Goal: Complete application form: Complete application form

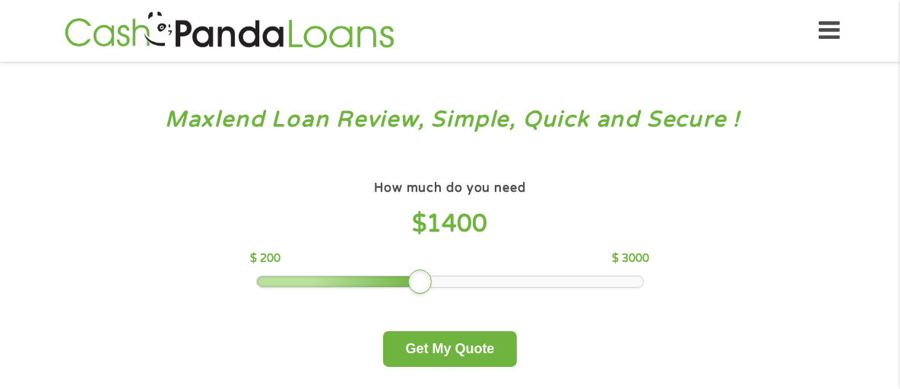
drag, startPoint x: 384, startPoint y: 288, endPoint x: 409, endPoint y: 284, distance: 25.5
click at [409, 284] on div at bounding box center [420, 281] width 24 height 24
click at [417, 277] on div at bounding box center [420, 281] width 24 height 24
click at [379, 274] on div "How much do you need $ 1400 $ 200 $ 3000" at bounding box center [449, 231] width 399 height 111
drag, startPoint x: 427, startPoint y: 282, endPoint x: 385, endPoint y: 282, distance: 41.8
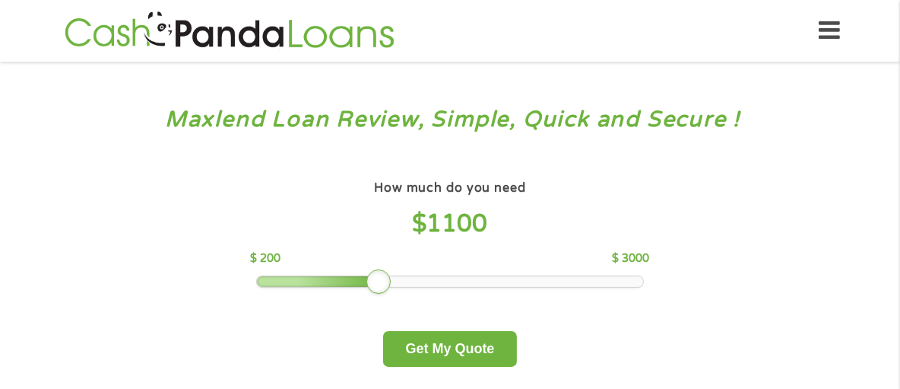
click at [385, 282] on div at bounding box center [379, 281] width 24 height 24
drag, startPoint x: 382, startPoint y: 281, endPoint x: 360, endPoint y: 282, distance: 22.9
click at [360, 282] on div at bounding box center [351, 281] width 24 height 24
drag, startPoint x: 347, startPoint y: 288, endPoint x: 332, endPoint y: 284, distance: 15.7
click at [332, 284] on div at bounding box center [337, 281] width 24 height 24
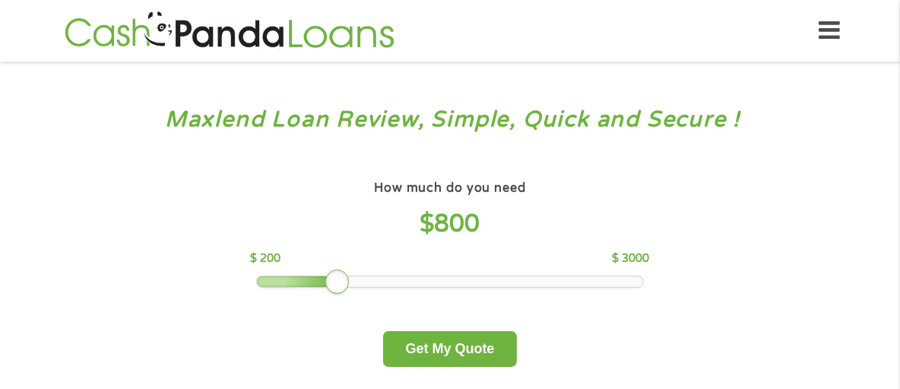
drag, startPoint x: 336, startPoint y: 282, endPoint x: 286, endPoint y: 279, distance: 50.3
click at [325, 279] on div at bounding box center [337, 281] width 24 height 24
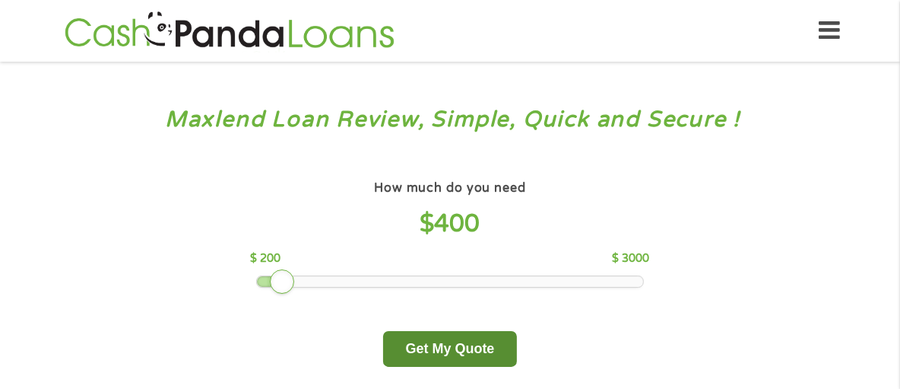
click at [445, 353] on button "Get My Quote" at bounding box center [449, 349] width 133 height 36
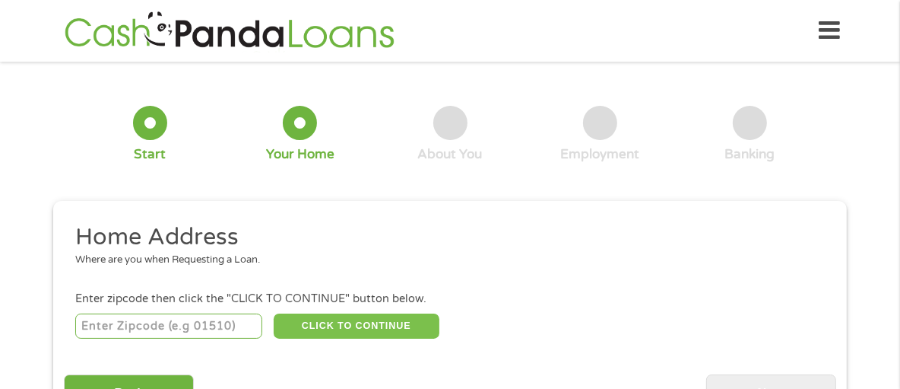
click at [373, 329] on button "CLICK TO CONTINUE" at bounding box center [357, 326] width 166 height 26
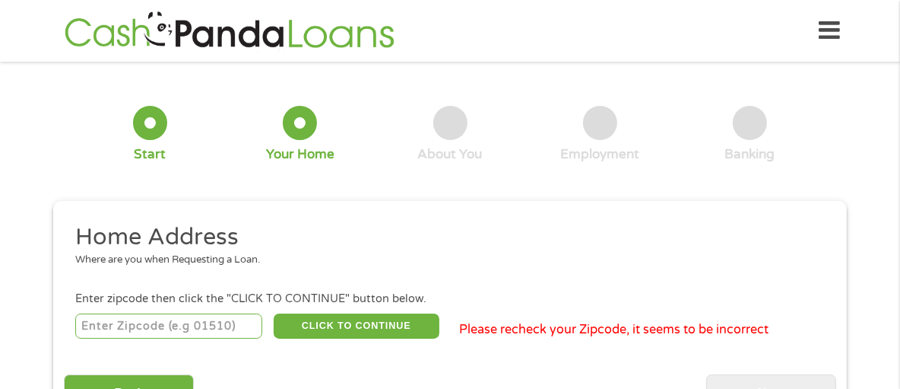
click at [196, 335] on input "number" at bounding box center [169, 326] width 188 height 26
type input "71292"
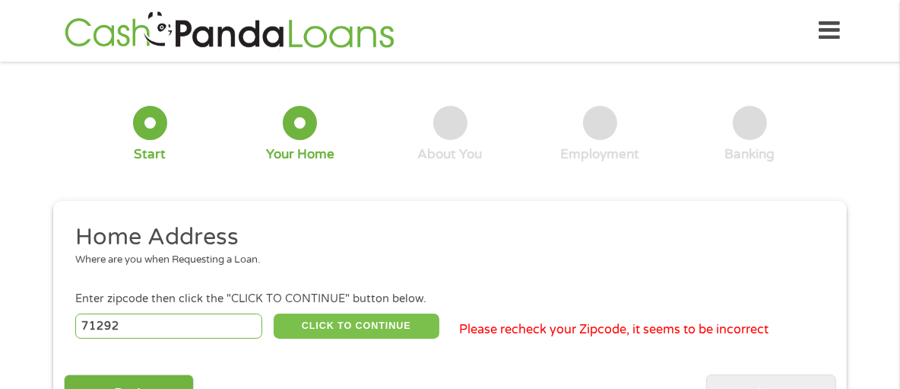
click at [375, 338] on button "CLICK TO CONTINUE" at bounding box center [357, 326] width 166 height 26
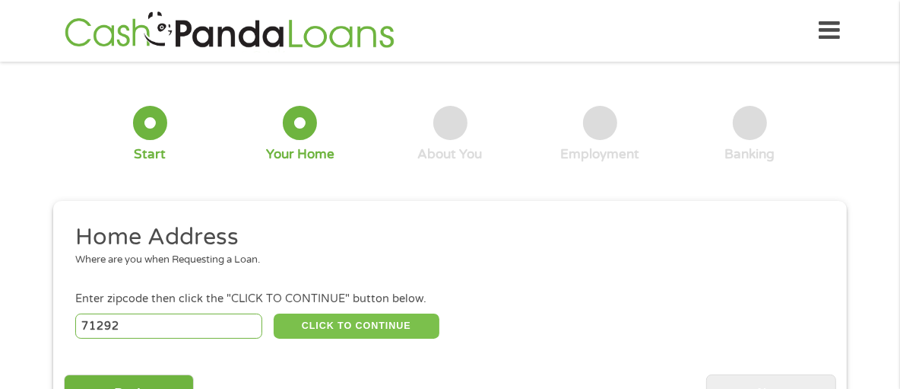
type input "71292"
type input "[GEOGRAPHIC_DATA]"
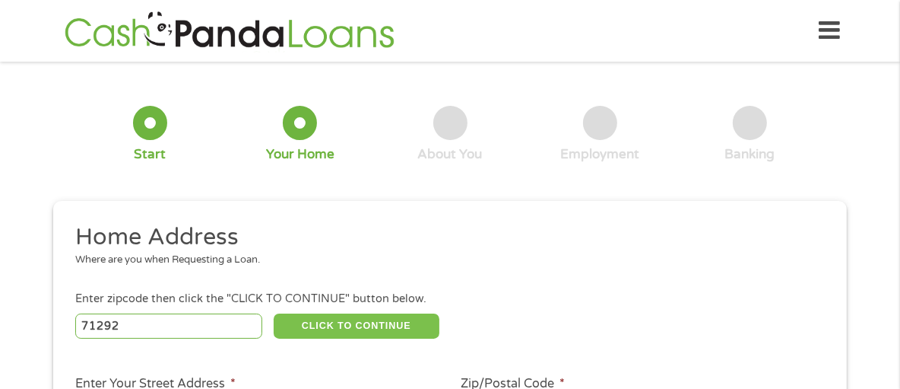
scroll to position [340, 0]
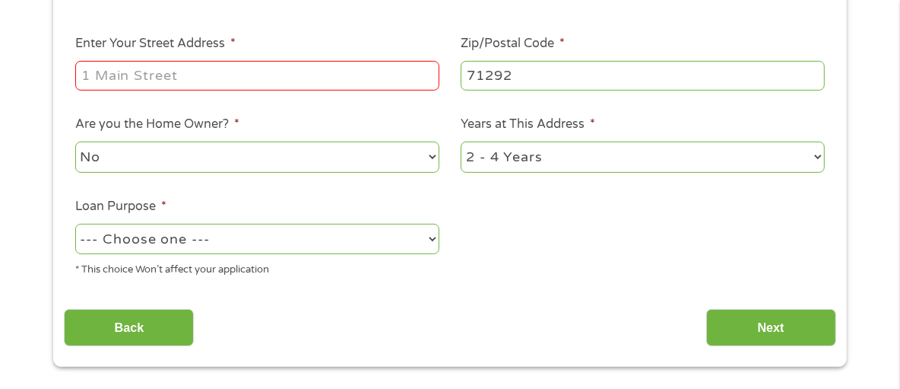
click at [338, 77] on input "Enter Your Street Address *" at bounding box center [257, 75] width 364 height 29
type input "[STREET_ADDRESS][PERSON_NAME]"
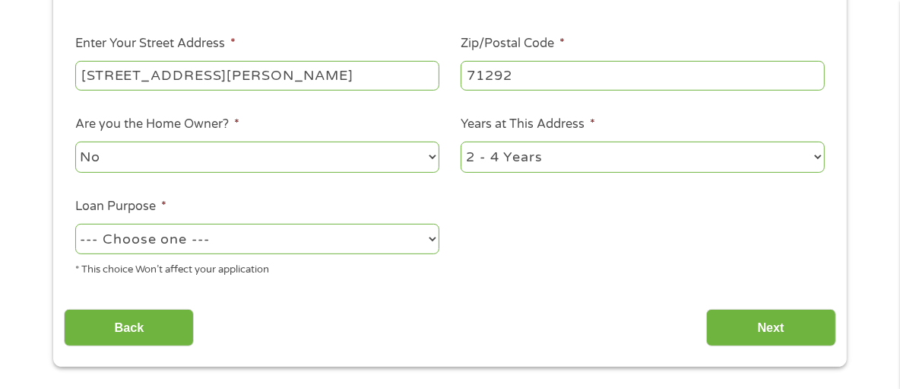
click at [276, 163] on select "No Yes" at bounding box center [257, 156] width 364 height 31
select select "yes"
click at [75, 143] on select "No Yes" at bounding box center [257, 156] width 364 height 31
click at [592, 154] on select "1 Year or less 1 - 2 Years 2 - 4 Years Over 4 Years" at bounding box center [643, 156] width 364 height 31
select select "60months"
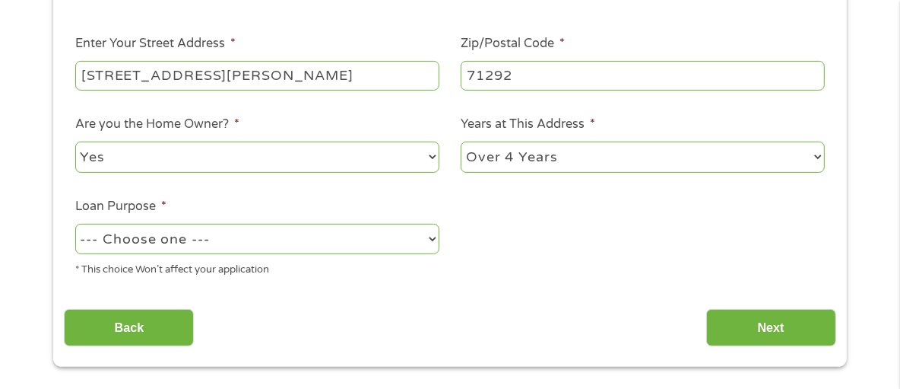
click at [461, 143] on select "1 Year or less 1 - 2 Years 2 - 4 Years Over 4 Years" at bounding box center [643, 156] width 364 height 31
click at [338, 227] on select "--- Choose one --- Pay Bills Debt Consolidation Home Improvement Major Purchase…" at bounding box center [257, 239] width 364 height 31
select select "paybills"
click at [75, 225] on select "--- Choose one --- Pay Bills Debt Consolidation Home Improvement Major Purchase…" at bounding box center [257, 239] width 364 height 31
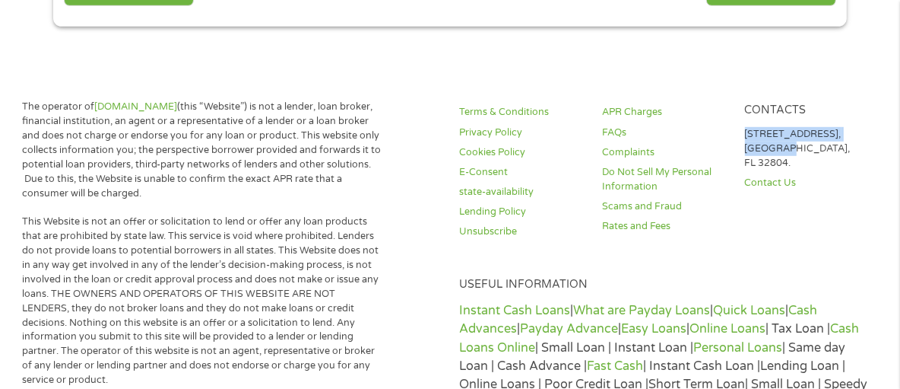
drag, startPoint x: 899, startPoint y: 143, endPoint x: 903, endPoint y: 98, distance: 45.1
click at [900, 98] on html "Home Get Loan Offer How it works FAQs Blog Cash Loans Quick Loans Online Loans …" at bounding box center [450, 366] width 900 height 2093
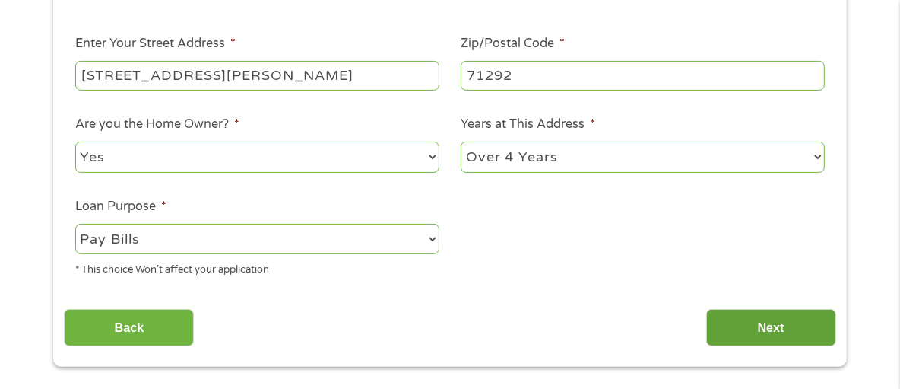
click at [776, 322] on input "Next" at bounding box center [771, 327] width 130 height 37
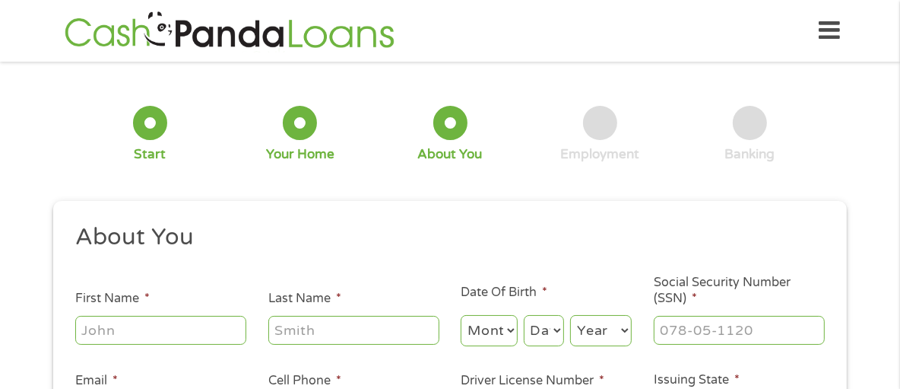
scroll to position [5, 6]
click at [198, 342] on input "First Name *" at bounding box center [160, 330] width 171 height 29
type input "[PERSON_NAME]"
type input "[EMAIL_ADDRESS][DOMAIN_NAME]"
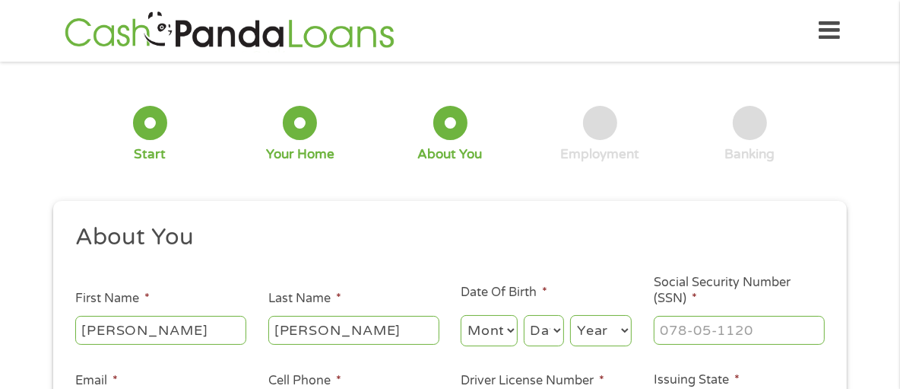
type input "[PHONE_NUMBER]"
click at [487, 327] on select "Month 1 2 3 4 5 6 7 8 9 10 11 12" at bounding box center [489, 330] width 57 height 31
select select "6"
click at [461, 316] on select "Month 1 2 3 4 5 6 7 8 9 10 11 12" at bounding box center [489, 330] width 57 height 31
click at [532, 322] on select "Day 1 2 3 4 5 6 7 8 9 10 11 12 13 14 15 16 17 18 19 20 21 22 23 24 25 26 27 28 …" at bounding box center [544, 330] width 40 height 31
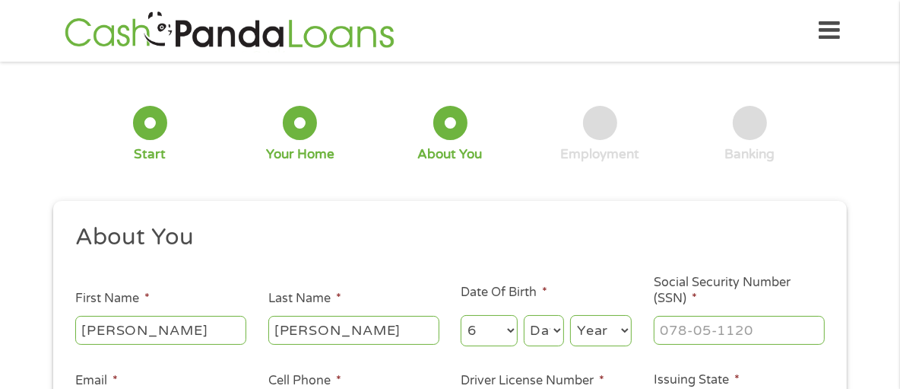
select select "12"
click at [524, 316] on select "Day 1 2 3 4 5 6 7 8 9 10 11 12 13 14 15 16 17 18 19 20 21 22 23 24 25 26 27 28 …" at bounding box center [544, 330] width 40 height 31
click at [590, 338] on select "Year [DATE] 2006 2005 2004 2003 2002 2001 2000 1999 1998 1997 1996 1995 1994 19…" at bounding box center [601, 330] width 62 height 31
select select "1964"
click at [570, 316] on select "Year [DATE] 2006 2005 2004 2003 2002 2001 2000 1999 1998 1997 1996 1995 1994 19…" at bounding box center [601, 330] width 62 height 31
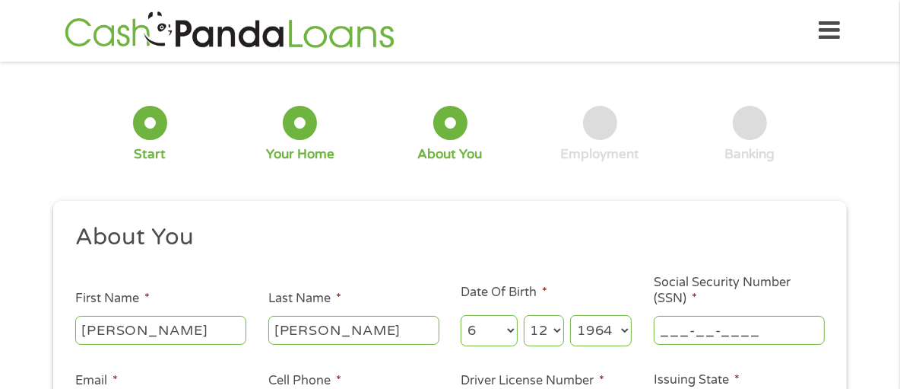
click at [752, 333] on input "___-__-____" at bounding box center [739, 330] width 171 height 29
type input "436-32-2063"
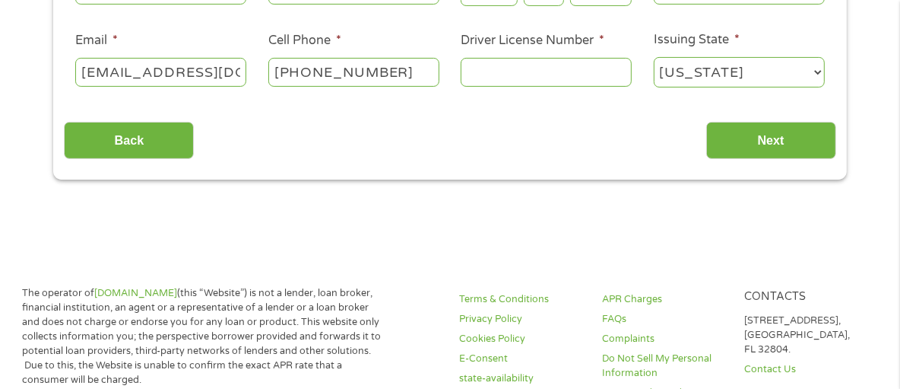
click at [415, 67] on input "[PHONE_NUMBER]" at bounding box center [353, 72] width 171 height 29
type input "[PHONE_NUMBER]"
click at [600, 63] on input "Driver License Number *" at bounding box center [546, 72] width 171 height 29
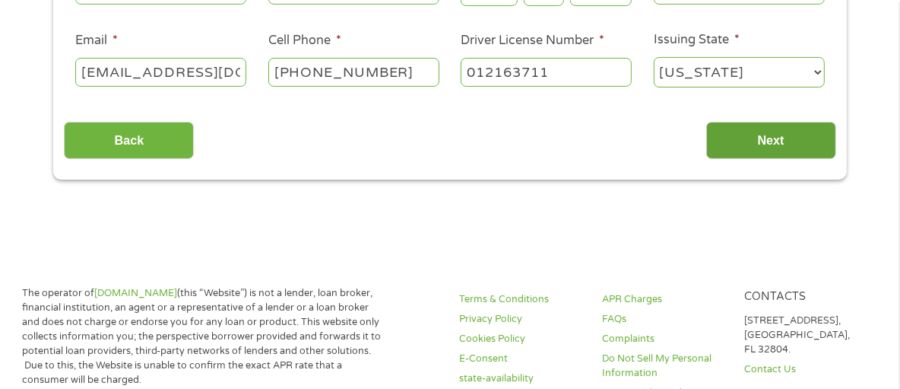
type input "012163711"
click at [747, 151] on input "Next" at bounding box center [771, 140] width 130 height 37
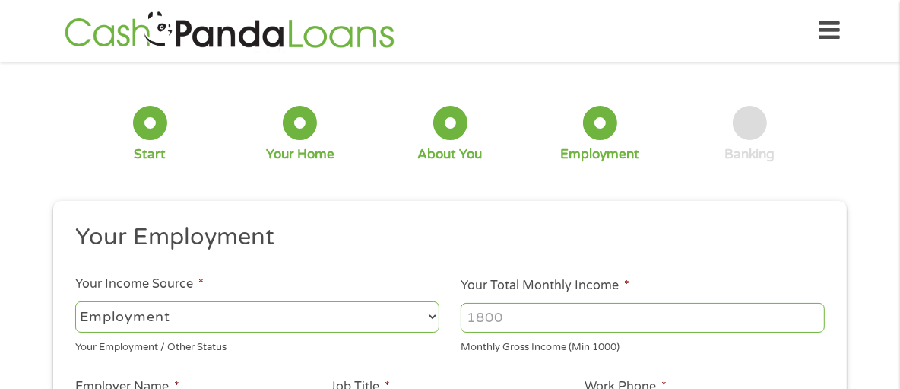
scroll to position [5, 6]
click at [424, 316] on select "--- Choose one --- Employment [DEMOGRAPHIC_DATA] Benefits" at bounding box center [257, 316] width 364 height 31
select select "benefits"
click at [75, 301] on select "--- Choose one --- Employment [DEMOGRAPHIC_DATA] Benefits" at bounding box center [257, 316] width 364 height 31
type input "Other"
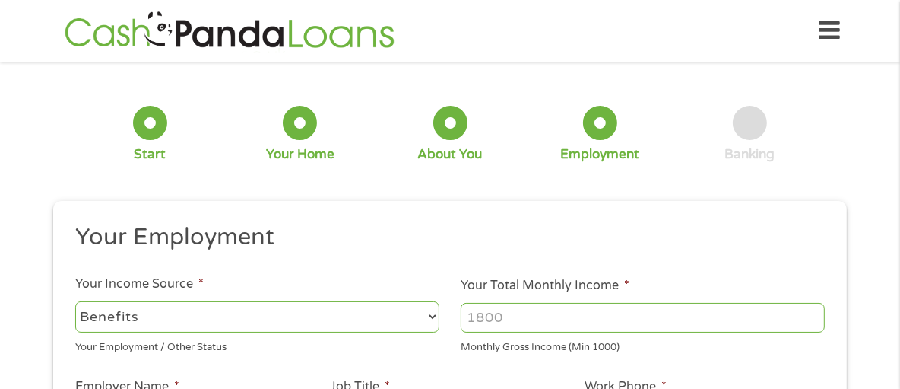
type input "[PHONE_NUMBER]"
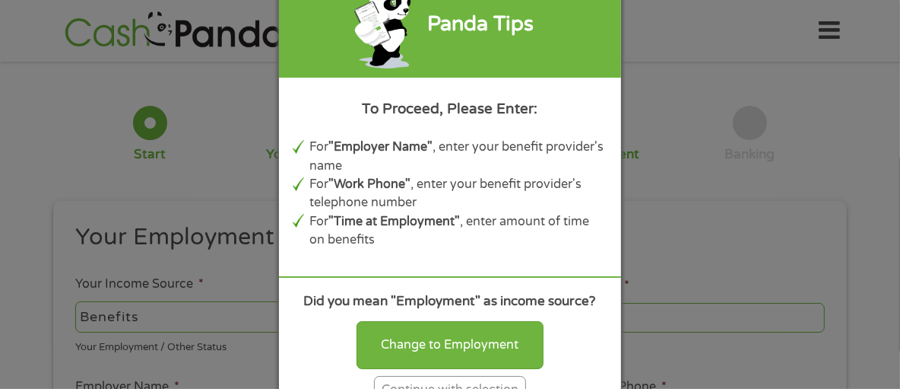
click at [259, 313] on div "Panda Tips To Proceed, Please Enter: For "Employer Name" , enter your benefit p…" at bounding box center [450, 194] width 900 height 389
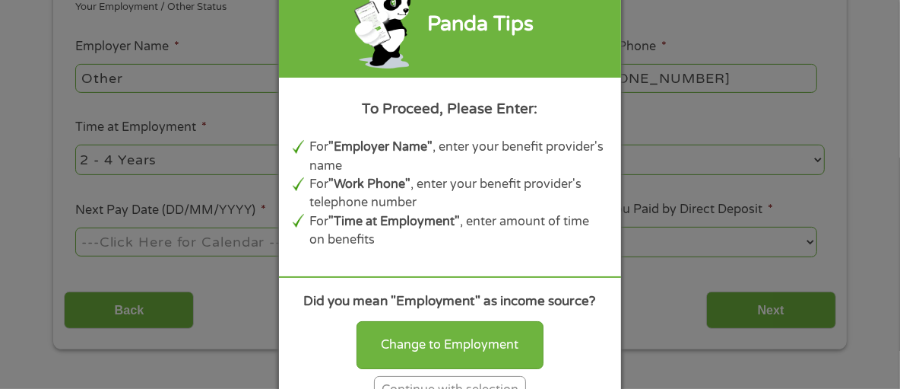
click at [488, 381] on div "Continue with selection" at bounding box center [450, 390] width 152 height 28
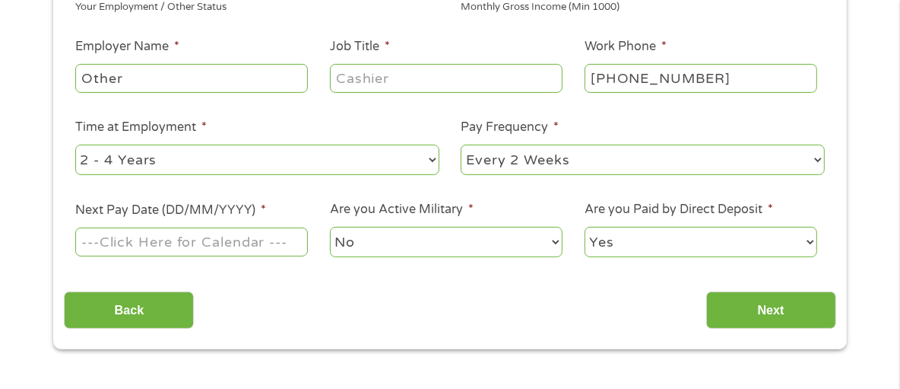
click at [467, 367] on section "1 Start 2 Your Home 3 About You 4 Employment 5 Banking 6 This field is hidden w…" at bounding box center [450, 56] width 900 height 649
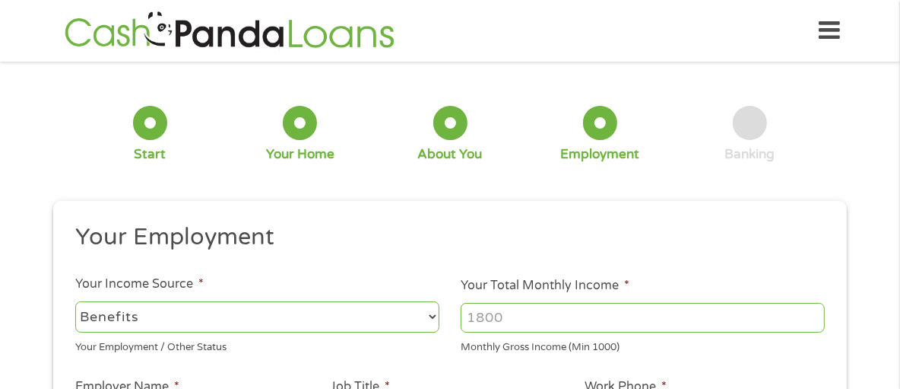
click at [531, 308] on input "Your Total Monthly Income *" at bounding box center [643, 317] width 364 height 29
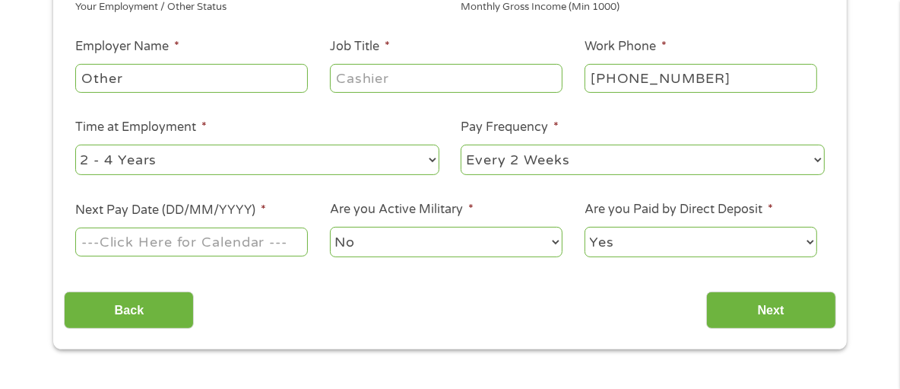
type input "1000"
click at [280, 78] on input "Other" at bounding box center [191, 78] width 233 height 29
type input "O"
type input "SSI"
click at [367, 87] on input "Job Title *" at bounding box center [446, 78] width 233 height 29
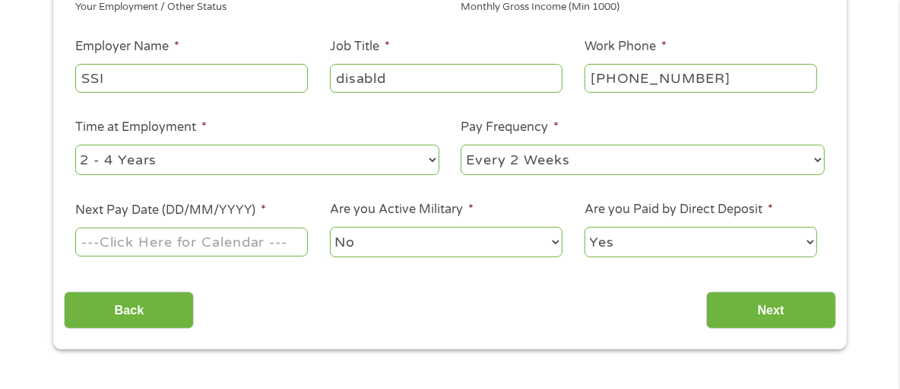
type input "disabld"
click at [493, 156] on select "--- Choose one --- Every 2 Weeks Every Week Monthly Semi-Monthly" at bounding box center [643, 159] width 364 height 31
select select "monthly"
click at [461, 144] on select "--- Choose one --- Every 2 Weeks Every Week Monthly Semi-Monthly" at bounding box center [643, 159] width 364 height 31
click at [249, 240] on input "Next Pay Date (DD/MM/YYYY) *" at bounding box center [191, 241] width 233 height 29
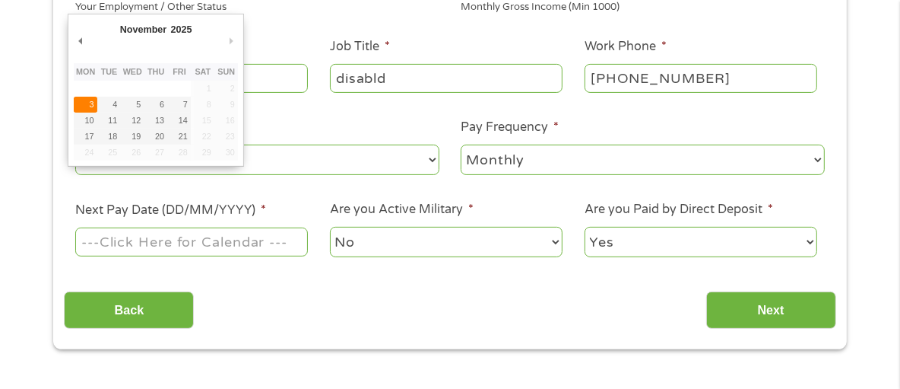
type input "[DATE]"
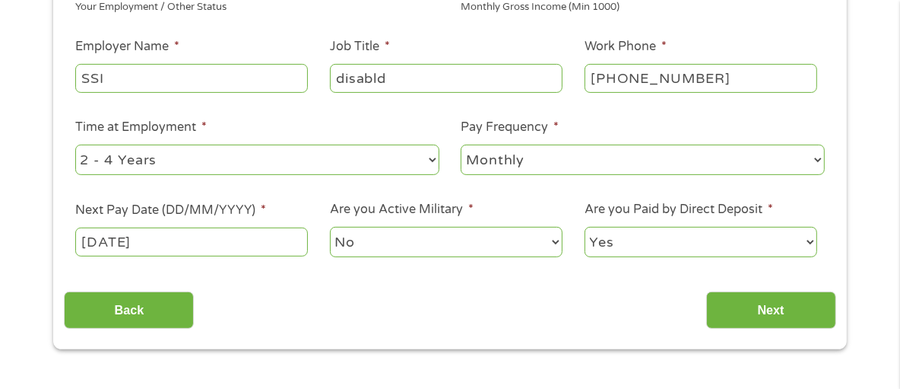
click at [666, 242] on select "Yes No" at bounding box center [701, 242] width 233 height 31
click at [749, 311] on input "Next" at bounding box center [771, 309] width 130 height 37
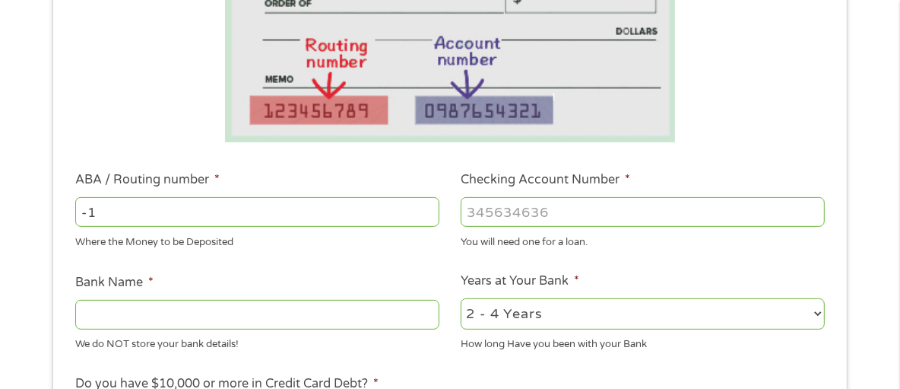
type input "-1"
click at [428, 219] on input "-1" at bounding box center [257, 211] width 364 height 29
type input "084106768"
type input "EVOLVE BANK AND TRUST"
type input "084106768"
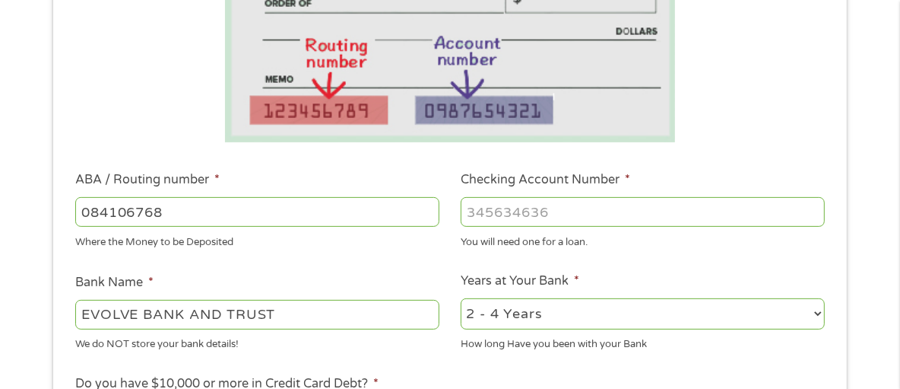
click at [481, 217] on input "Checking Account Number *" at bounding box center [643, 211] width 364 height 29
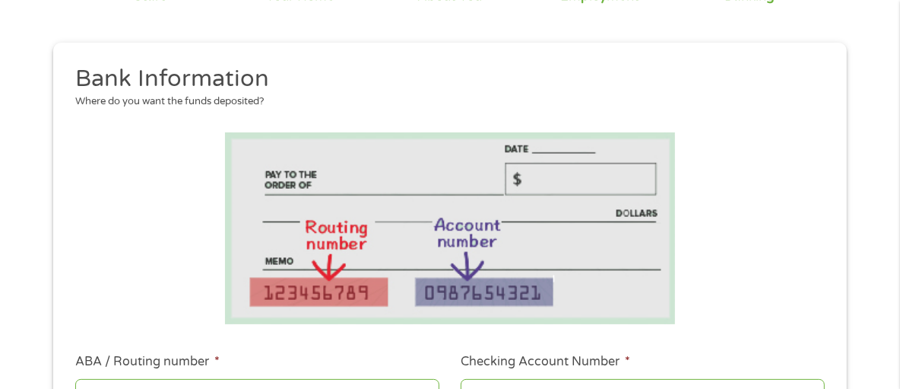
scroll to position [499, 0]
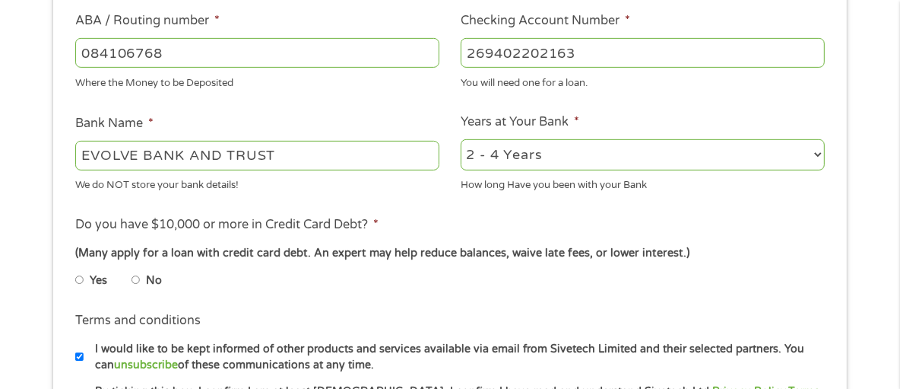
type input "269402202163"
click at [133, 279] on input "No" at bounding box center [136, 280] width 9 height 24
radio input "true"
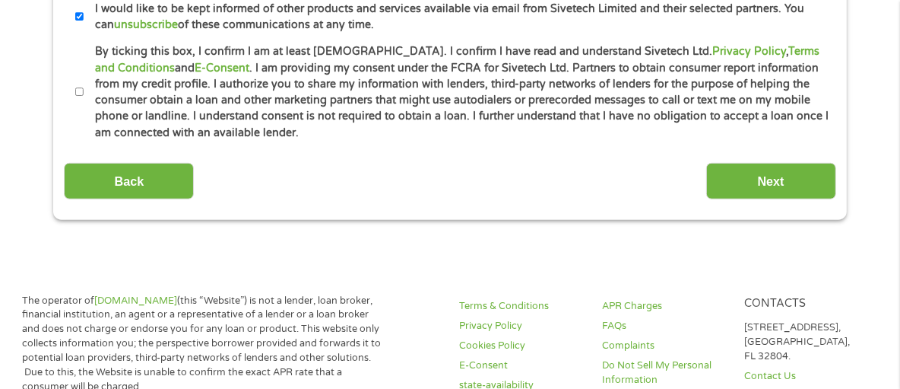
click at [81, 92] on input "By ticking this box, I confirm I am at least [DEMOGRAPHIC_DATA]. I confirm I ha…" at bounding box center [79, 92] width 9 height 24
checkbox input "true"
click at [733, 179] on input "Next" at bounding box center [771, 181] width 130 height 37
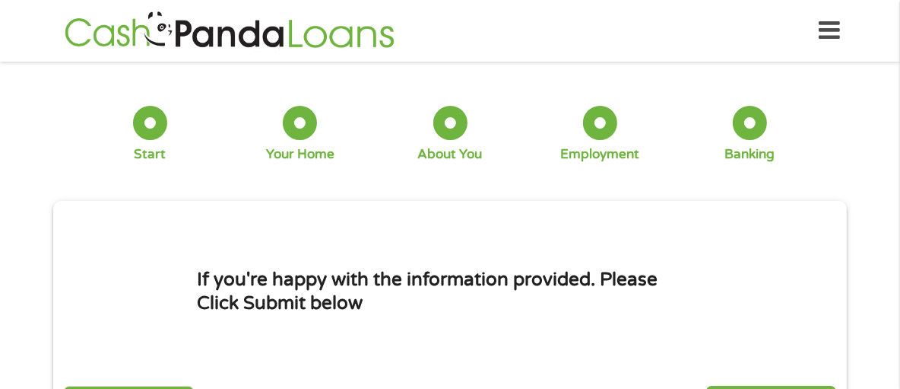
scroll to position [340, 0]
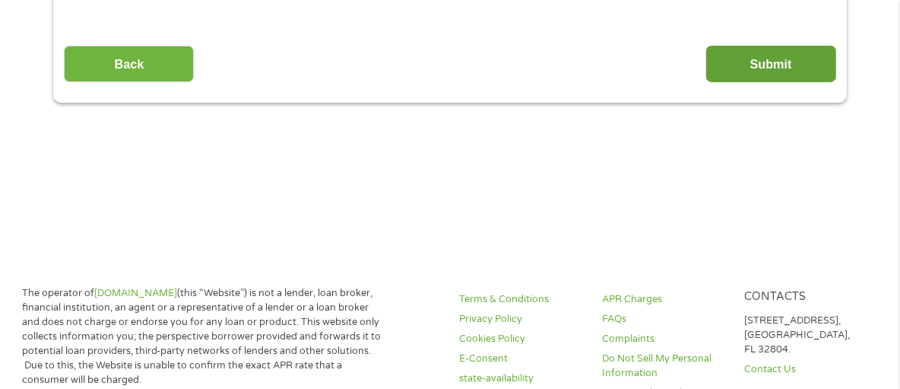
click at [762, 53] on input "Submit" at bounding box center [771, 64] width 130 height 37
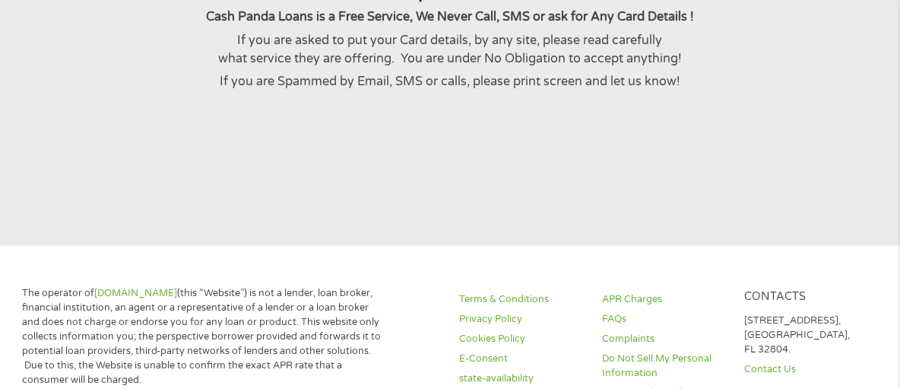
scroll to position [680, 0]
